Goal: Transaction & Acquisition: Purchase product/service

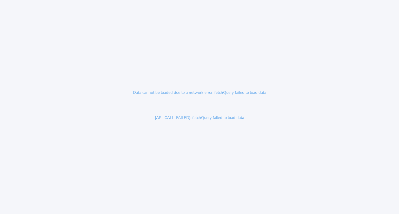
click at [186, 137] on div "Data cannot be loaded due to a network error, fetchQuery failed to load data [A…" at bounding box center [199, 107] width 399 height 214
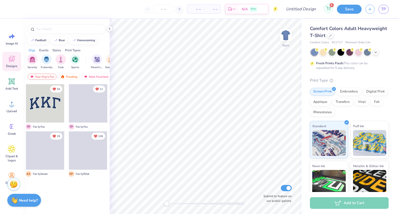
click at [326, 7] on icon at bounding box center [328, 8] width 5 height 4
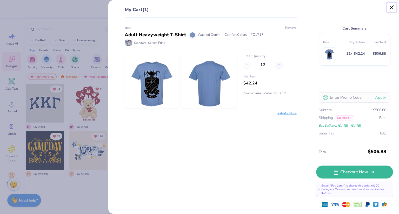
click at [391, 10] on button "Close" at bounding box center [391, 8] width 10 height 10
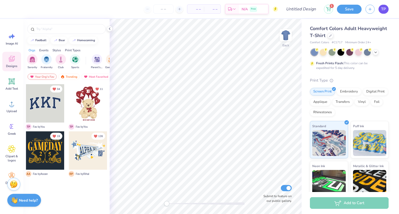
click at [385, 8] on span "TP" at bounding box center [383, 9] width 5 height 6
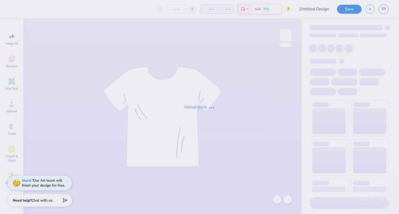
type input "test"
type input "12"
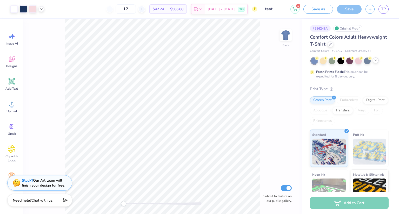
click at [376, 60] on icon at bounding box center [375, 60] width 4 height 4
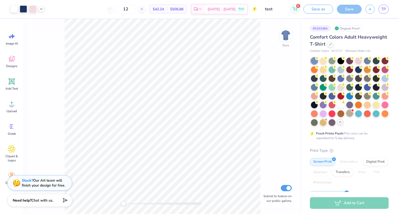
click at [346, 117] on div at bounding box center [349, 113] width 7 height 7
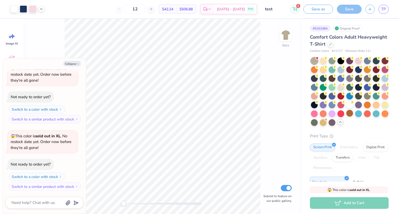
scroll to position [52, 0]
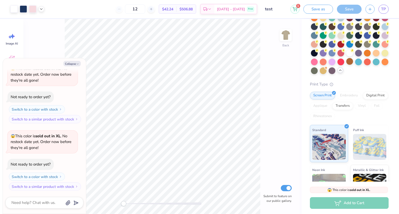
click at [338, 72] on icon at bounding box center [340, 70] width 4 height 4
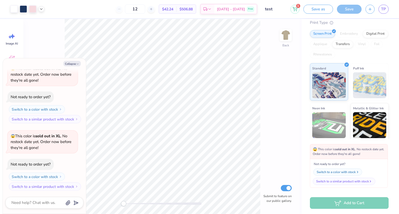
click at [337, 173] on div "Switch to a color with stock" at bounding box center [335, 172] width 39 height 5
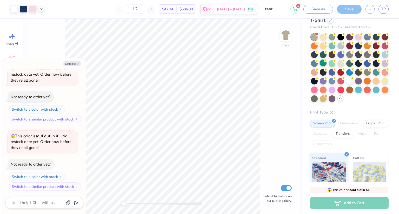
scroll to position [0, 0]
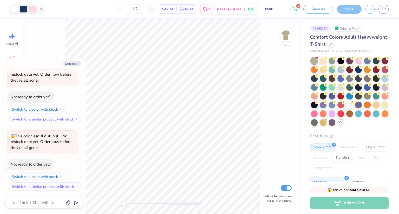
click at [338, 124] on icon at bounding box center [340, 122] width 4 height 4
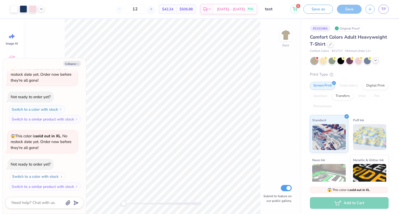
click at [45, 174] on button "Switch to a color with stock" at bounding box center [37, 177] width 56 height 8
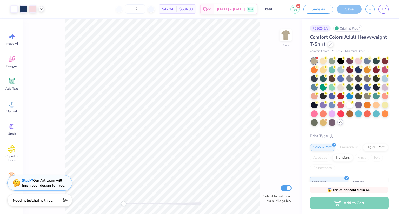
click at [338, 124] on icon at bounding box center [340, 122] width 4 height 4
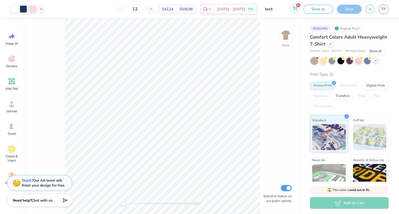
click at [293, 11] on button "1" at bounding box center [294, 8] width 9 height 9
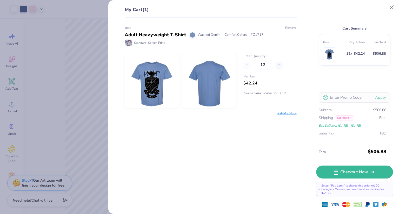
click at [290, 28] on button "Remove" at bounding box center [291, 27] width 12 height 5
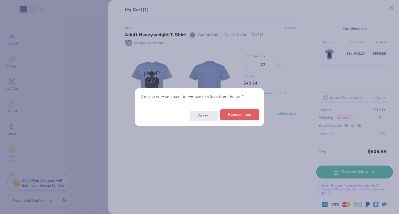
click at [241, 116] on button "Remove Item" at bounding box center [239, 115] width 39 height 11
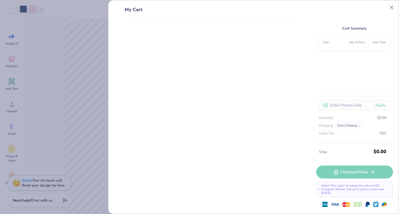
click at [386, 11] on div "Cart Summary Item Qty. & Price Item Total Apply Subtotal $0.00 Shipping Select …" at bounding box center [354, 74] width 77 height 137
click at [389, 9] on button "Close" at bounding box center [391, 8] width 10 height 10
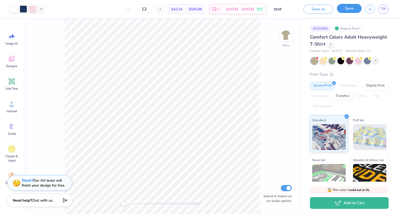
click at [346, 9] on button "Save" at bounding box center [349, 8] width 25 height 9
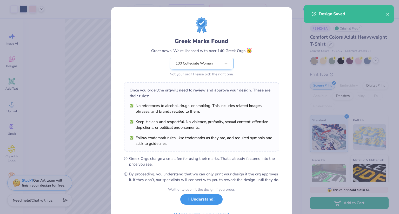
click at [209, 204] on button "I Understand!" at bounding box center [201, 199] width 42 height 11
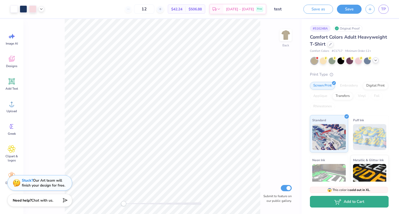
click at [339, 205] on icon "button" at bounding box center [337, 202] width 7 height 6
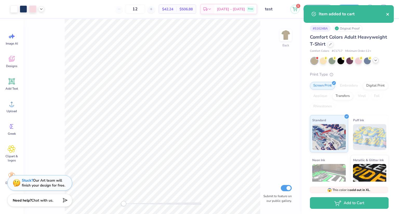
click at [386, 14] on icon "close" at bounding box center [388, 14] width 4 height 4
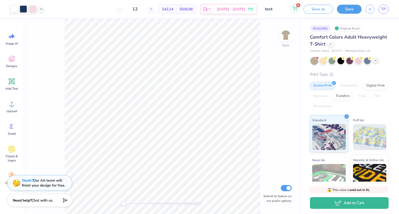
click at [297, 9] on button "1" at bounding box center [294, 8] width 9 height 9
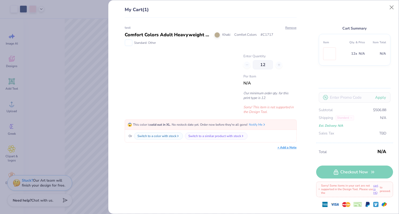
click at [131, 62] on div at bounding box center [181, 84] width 112 height 60
click at [266, 124] on icon at bounding box center [264, 124] width 4 height 4
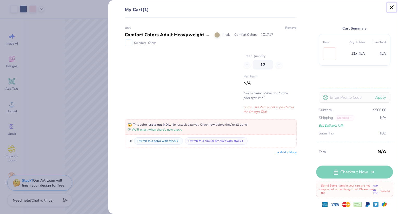
click at [394, 9] on button "Close" at bounding box center [391, 8] width 10 height 10
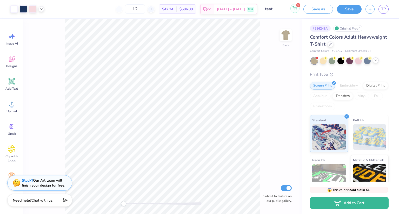
click at [294, 11] on button "1" at bounding box center [294, 8] width 9 height 9
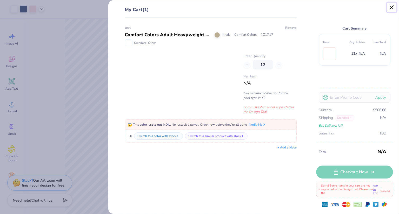
click at [391, 9] on button "Close" at bounding box center [391, 8] width 10 height 10
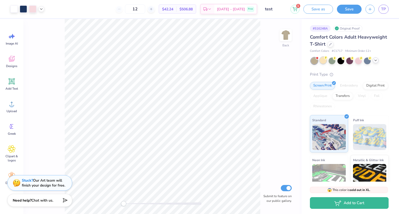
click at [324, 59] on icon at bounding box center [326, 58] width 4 height 4
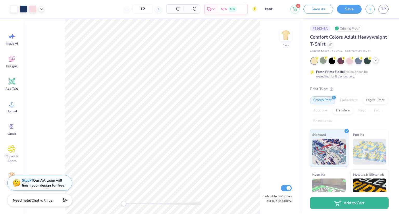
click at [375, 62] on icon at bounding box center [375, 60] width 4 height 4
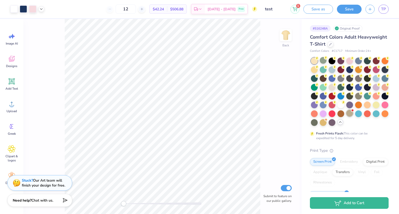
click at [346, 117] on div at bounding box center [349, 113] width 7 height 7
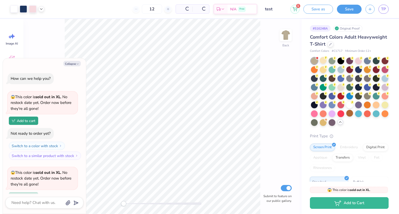
scroll to position [121, 0]
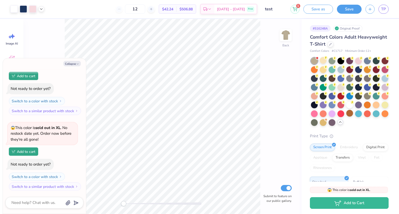
click at [338, 124] on icon at bounding box center [340, 122] width 4 height 4
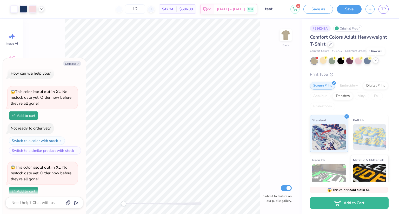
scroll to position [0, 0]
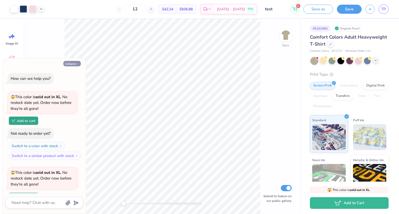
click at [73, 64] on button "Collapse" at bounding box center [71, 63] width 17 height 5
type textarea "x"
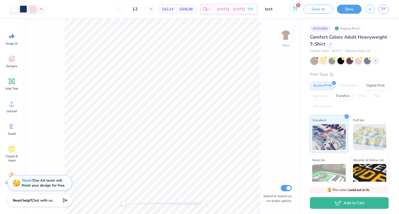
click at [297, 5] on span "1" at bounding box center [298, 5] width 4 height 4
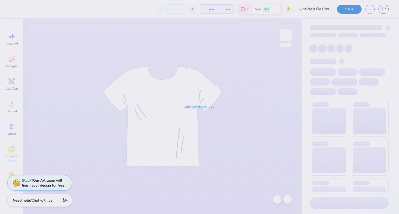
type input "test"
type input "12"
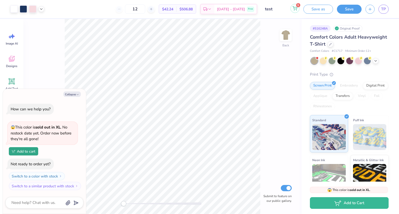
click at [295, 11] on button "1" at bounding box center [294, 8] width 9 height 9
type textarea "x"
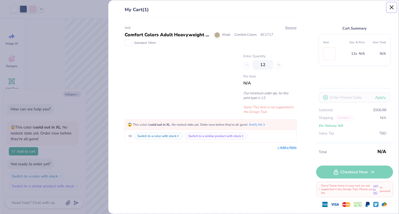
click at [393, 9] on button "Close" at bounding box center [391, 8] width 10 height 10
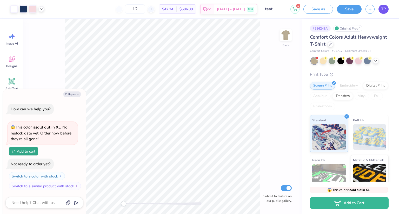
click at [381, 11] on span "TP" at bounding box center [383, 9] width 5 height 6
click at [300, 8] on div "1 Save as Save TP" at bounding box center [344, 9] width 108 height 18
click at [299, 8] on button "1" at bounding box center [294, 8] width 9 height 9
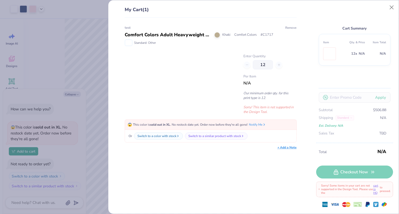
click at [290, 27] on button "Remove" at bounding box center [291, 27] width 12 height 5
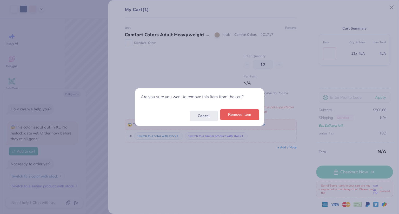
click at [244, 112] on button "Remove Item" at bounding box center [239, 115] width 39 height 11
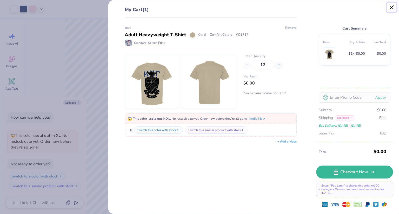
click at [390, 8] on button "Close" at bounding box center [391, 8] width 10 height 10
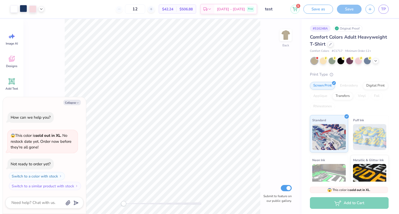
type textarea "x"
click at [296, 10] on icon at bounding box center [294, 8] width 5 height 4
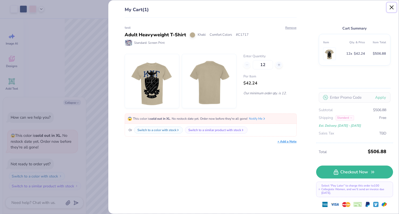
click at [388, 6] on button "Close" at bounding box center [391, 8] width 10 height 10
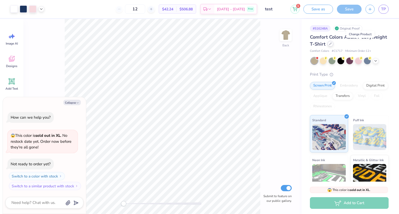
click at [333, 45] on div at bounding box center [330, 44] width 6 height 6
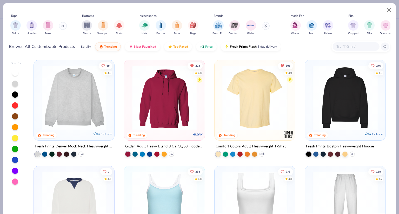
type textarea "x"
click at [354, 46] on input "text" at bounding box center [356, 47] width 40 height 6
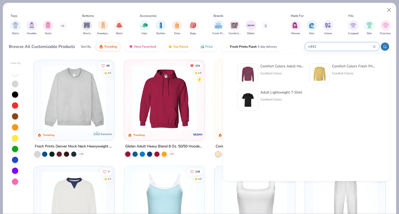
type input "c441"
click at [255, 70] on img at bounding box center [248, 74] width 16 height 16
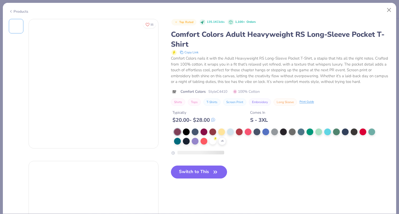
type textarea "x"
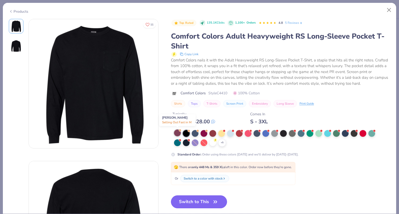
click at [180, 131] on div at bounding box center [180, 131] width 2 height 2
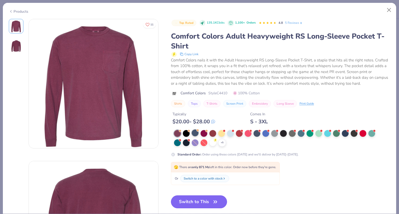
click at [197, 131] on span at bounding box center [197, 130] width 3 height 3
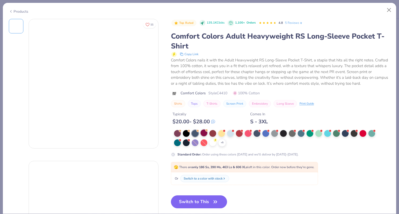
click at [204, 131] on div at bounding box center [203, 133] width 7 height 7
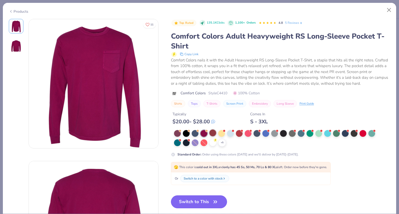
click at [216, 132] on div at bounding box center [212, 133] width 7 height 7
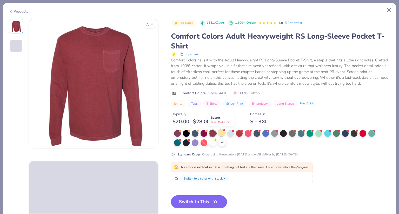
click at [223, 132] on div at bounding box center [221, 133] width 7 height 7
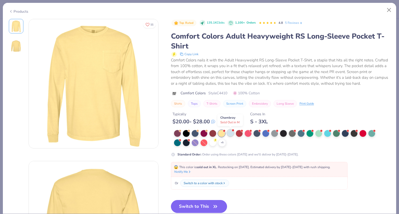
click at [232, 132] on div at bounding box center [230, 133] width 7 height 7
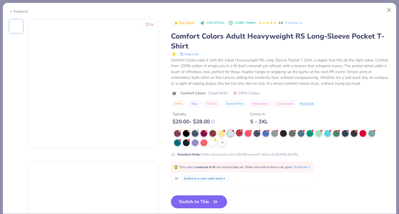
click at [239, 132] on div at bounding box center [239, 133] width 7 height 7
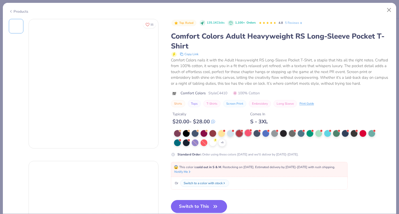
click at [250, 132] on div at bounding box center [247, 133] width 7 height 7
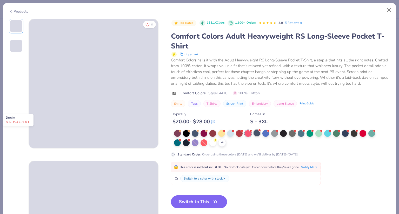
click at [258, 132] on div at bounding box center [256, 133] width 7 height 7
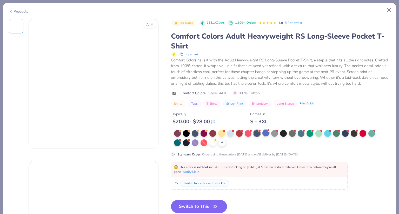
click at [267, 132] on div at bounding box center [265, 133] width 7 height 7
click at [278, 133] on div "+ 5" at bounding box center [276, 138] width 205 height 17
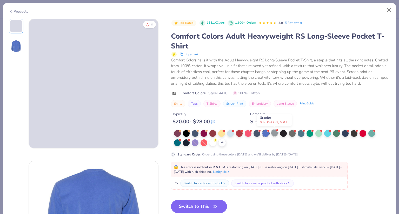
click at [276, 133] on div at bounding box center [274, 133] width 7 height 7
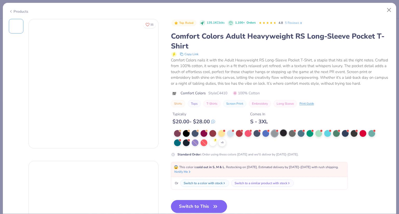
click at [283, 134] on div at bounding box center [283, 133] width 7 height 7
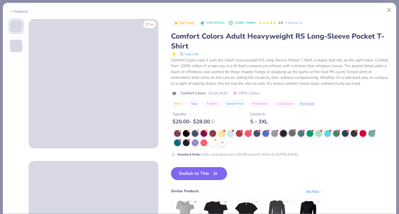
click at [290, 134] on div at bounding box center [292, 133] width 7 height 7
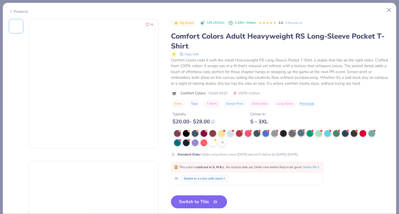
click at [300, 133] on div at bounding box center [300, 133] width 7 height 7
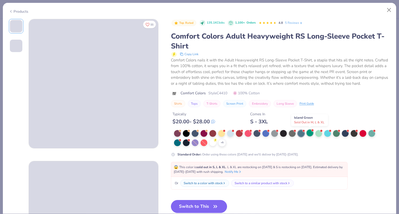
click at [310, 133] on div at bounding box center [309, 133] width 7 height 7
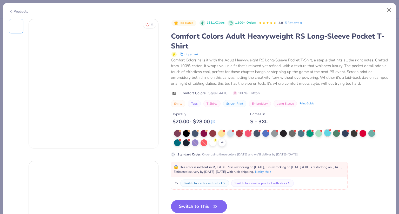
click at [327, 132] on div at bounding box center [327, 133] width 7 height 7
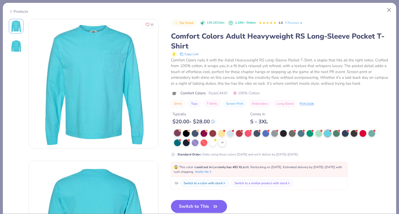
click at [179, 134] on div at bounding box center [177, 133] width 7 height 7
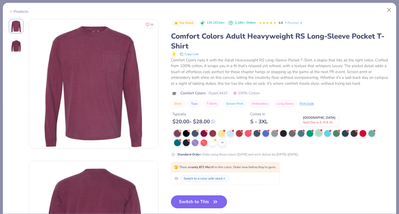
click at [319, 134] on div at bounding box center [318, 133] width 7 height 7
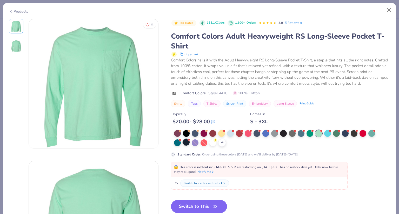
click at [188, 142] on div at bounding box center [186, 142] width 7 height 7
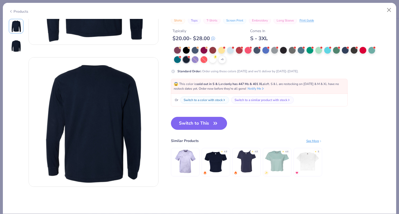
scroll to position [52, 0]
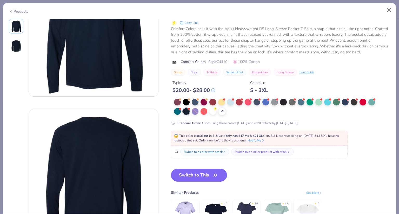
type textarea "x"
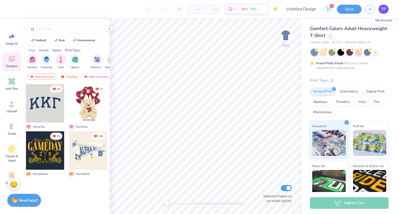
click at [384, 12] on span "TP" at bounding box center [383, 9] width 5 height 6
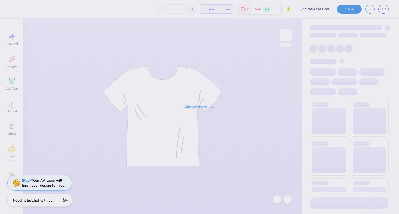
type input "test"
type input "12"
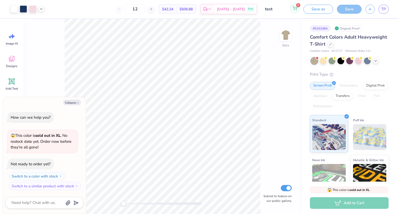
click at [295, 9] on icon at bounding box center [294, 8] width 5 height 4
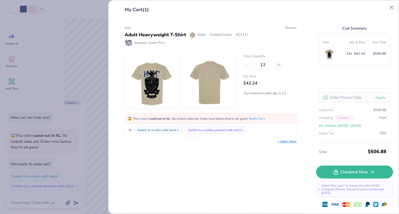
click at [294, 27] on button "Remove" at bounding box center [291, 27] width 12 height 5
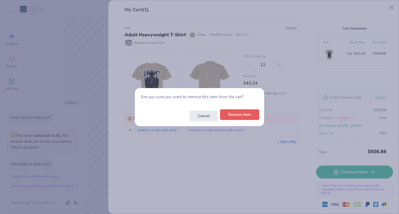
click at [240, 113] on button "Remove Item" at bounding box center [239, 115] width 39 height 11
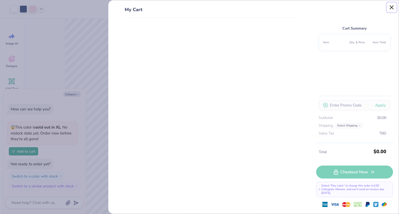
click at [392, 7] on button "Close" at bounding box center [391, 8] width 10 height 10
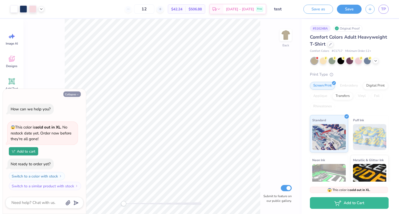
click at [80, 95] on button "Collapse" at bounding box center [71, 94] width 17 height 5
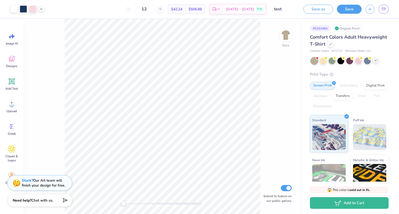
click at [377, 61] on icon at bounding box center [375, 60] width 4 height 4
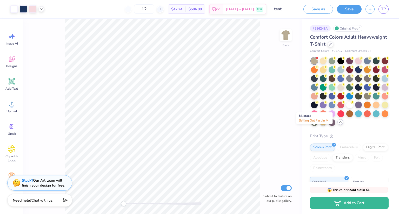
click at [319, 126] on div at bounding box center [322, 122] width 7 height 7
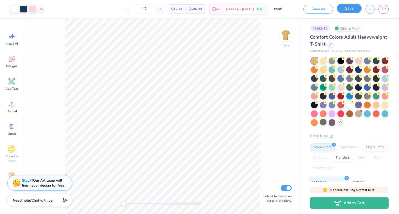
click at [341, 5] on button "Save" at bounding box center [349, 8] width 25 height 9
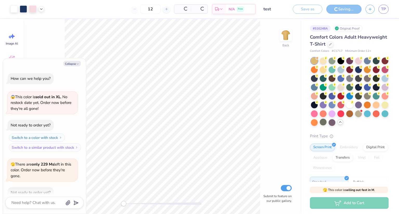
scroll to position [28, 0]
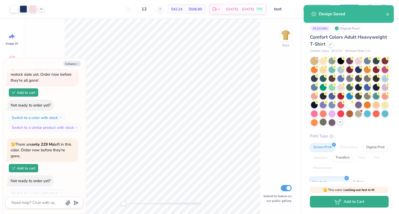
click at [356, 205] on button "Add to Cart" at bounding box center [349, 202] width 79 height 12
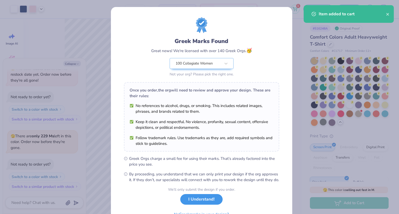
click at [194, 203] on button "I Understand!" at bounding box center [201, 199] width 42 height 11
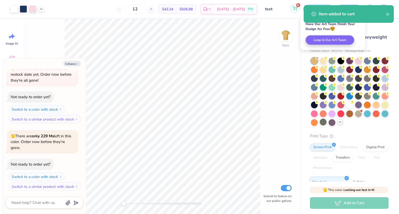
click at [292, 10] on button "1" at bounding box center [294, 8] width 9 height 9
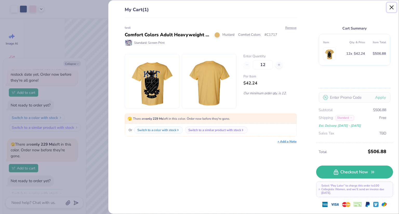
click at [390, 9] on button "Close" at bounding box center [391, 8] width 10 height 10
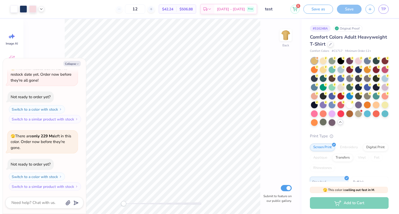
type textarea "x"
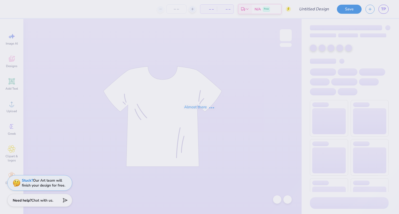
type input "test"
type input "12"
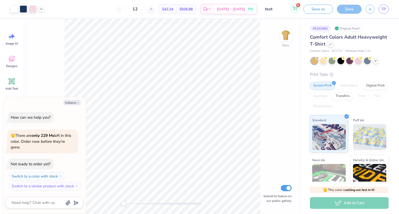
click at [297, 8] on icon at bounding box center [294, 8] width 5 height 4
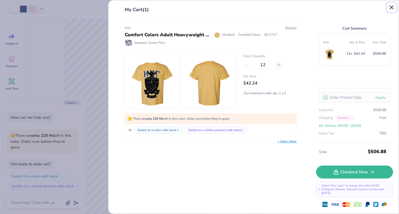
click at [392, 9] on button "Close" at bounding box center [391, 8] width 10 height 10
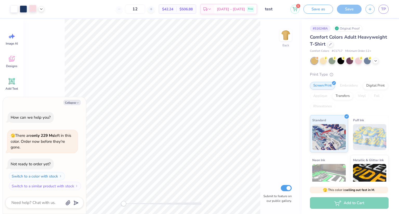
type textarea "x"
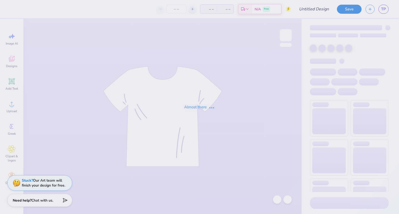
type input "test"
type input "12"
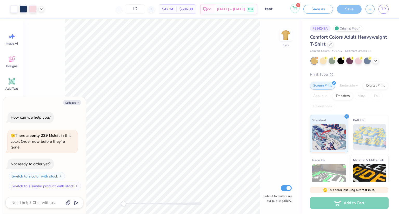
click at [293, 8] on icon at bounding box center [294, 8] width 5 height 4
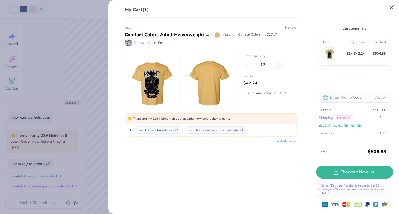
type textarea "x"
click at [392, 10] on button "Close" at bounding box center [391, 8] width 10 height 10
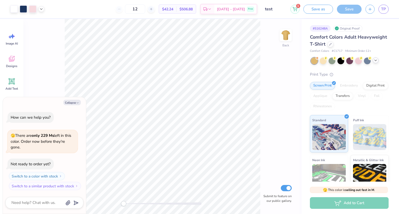
click at [377, 63] on div at bounding box center [375, 61] width 6 height 6
type textarea "x"
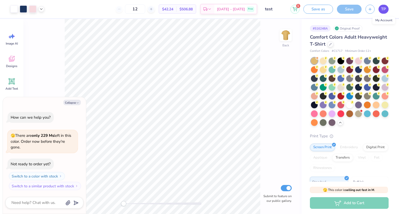
click at [388, 7] on link "TP" at bounding box center [383, 9] width 10 height 9
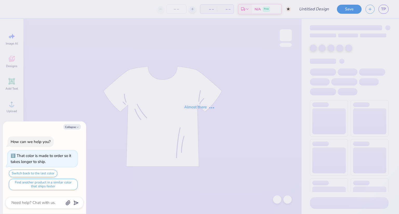
type textarea "x"
type input "Test Design Ignore"
type textarea "x"
type input "50"
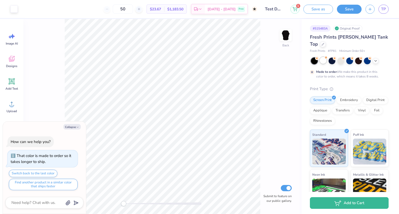
click at [323, 57] on div at bounding box center [322, 60] width 7 height 7
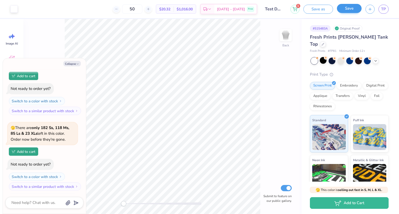
scroll to position [119, 0]
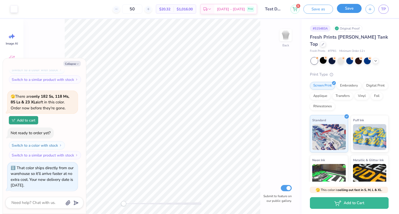
click at [349, 12] on button "Save" at bounding box center [349, 8] width 25 height 9
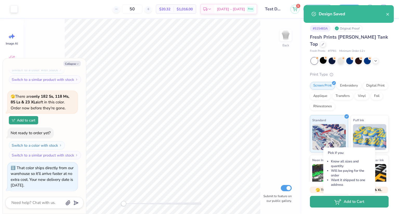
click at [344, 206] on button "Add to Cart" at bounding box center [349, 202] width 79 height 12
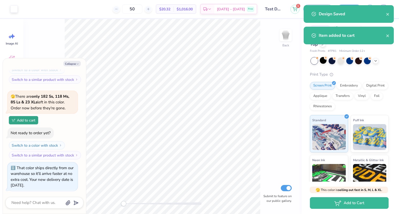
scroll to position [103, 0]
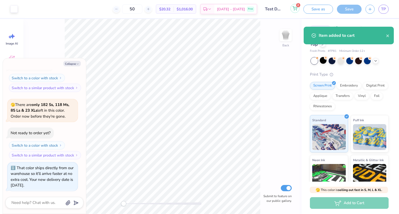
click at [294, 10] on icon at bounding box center [294, 8] width 5 height 4
type textarea "x"
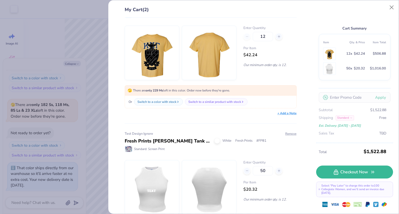
scroll to position [0, 0]
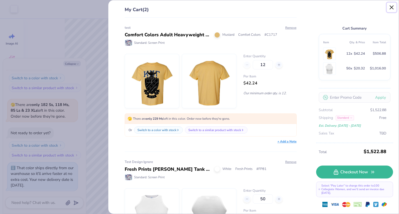
click at [396, 8] on button "Close" at bounding box center [391, 8] width 10 height 10
